Goal: Navigation & Orientation: Find specific page/section

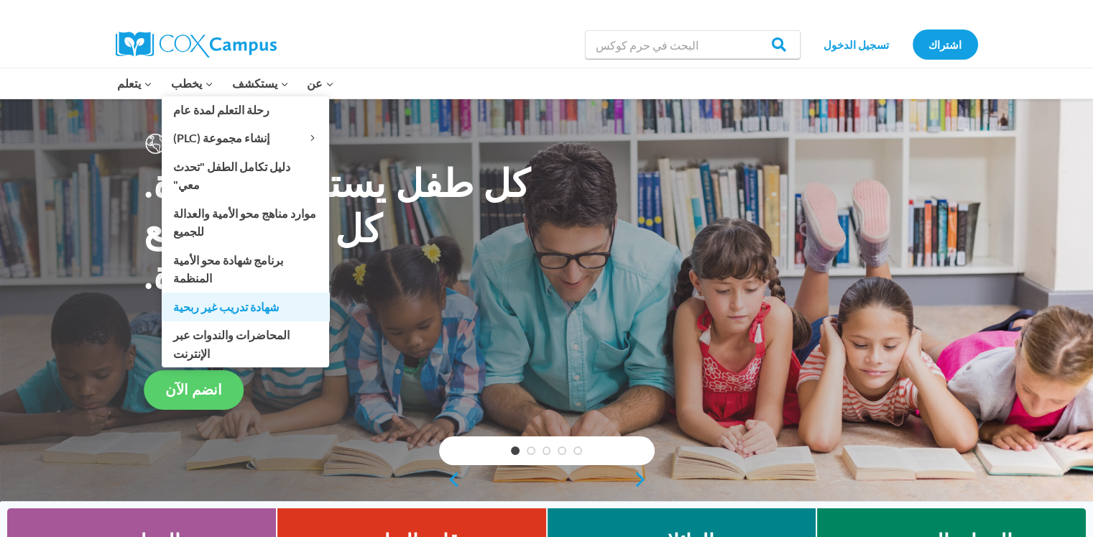
click at [194, 300] on font "شهادة تدريب غير ربحية" at bounding box center [226, 307] width 106 height 14
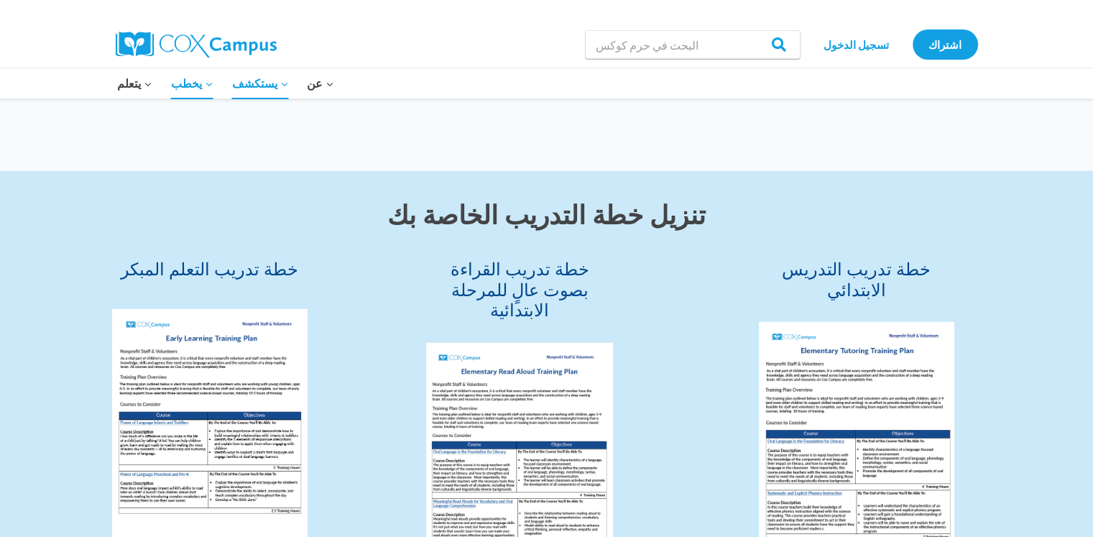
scroll to position [3900, 0]
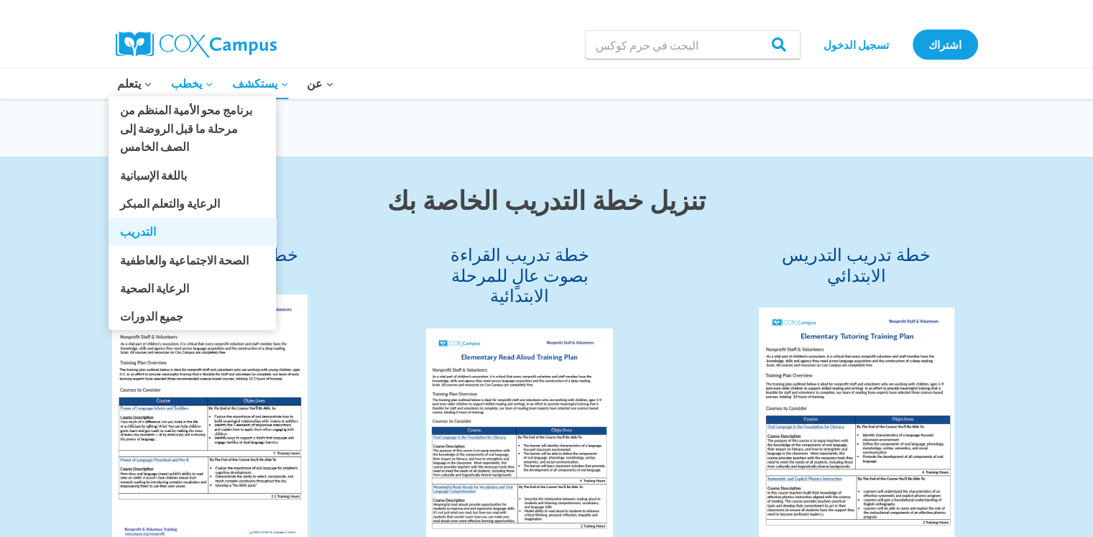
click at [137, 223] on link "التدريب" at bounding box center [191, 231] width 167 height 27
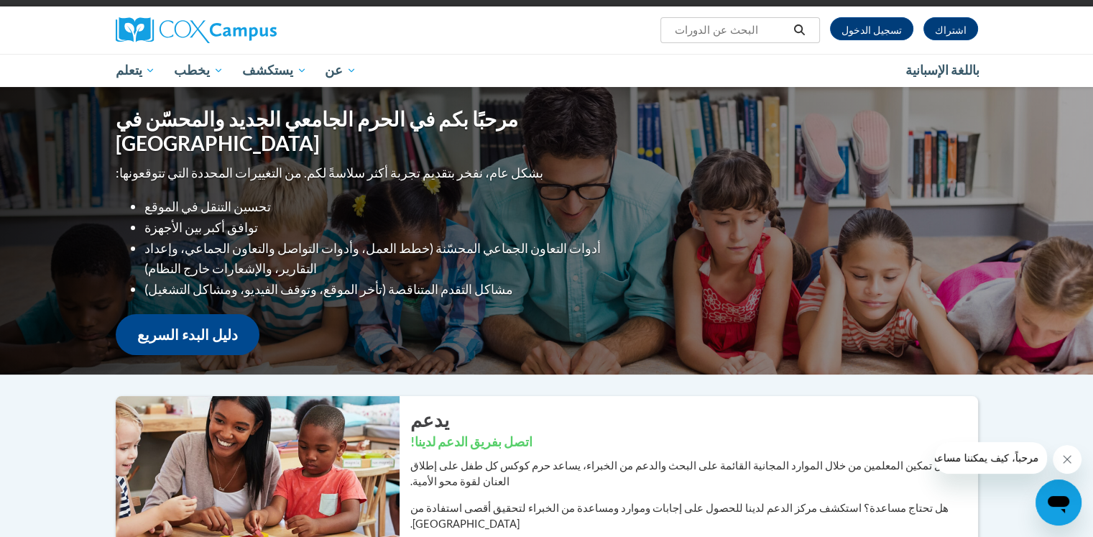
scroll to position [24, 0]
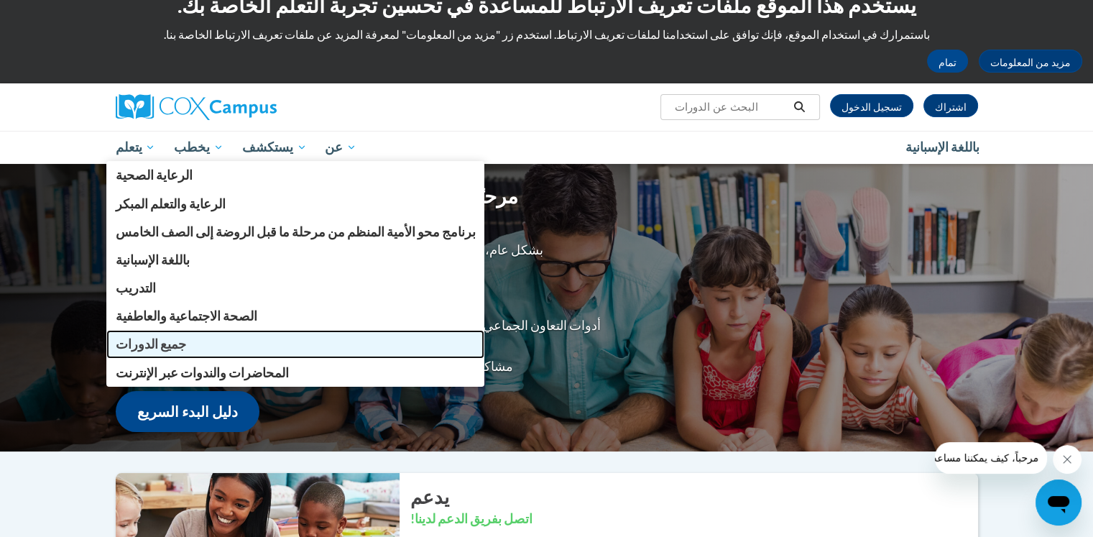
click at [141, 345] on font "جميع الدورات" at bounding box center [150, 343] width 70 height 15
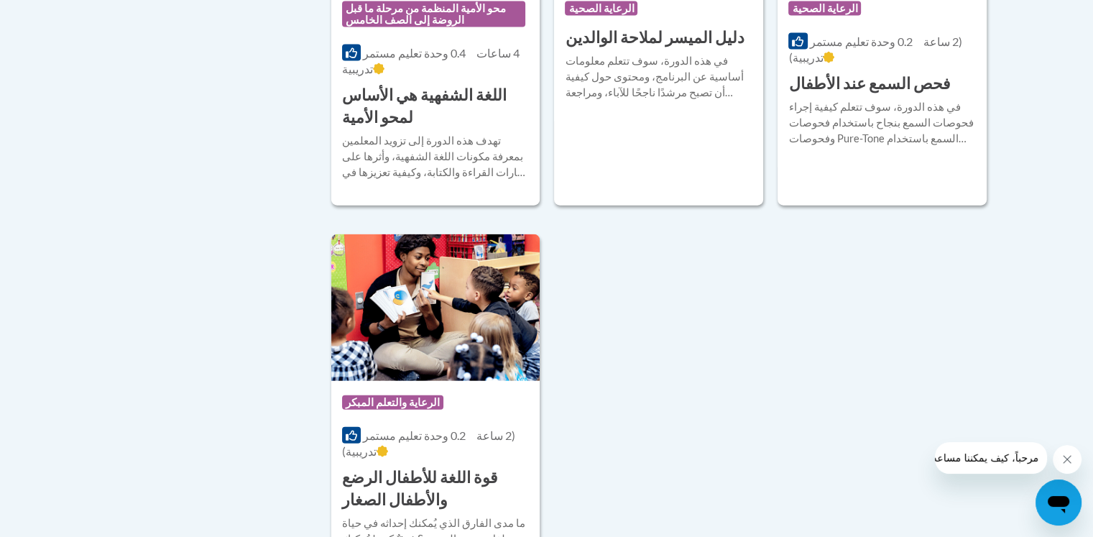
scroll to position [3443, 0]
